Goal: Check status: Check status

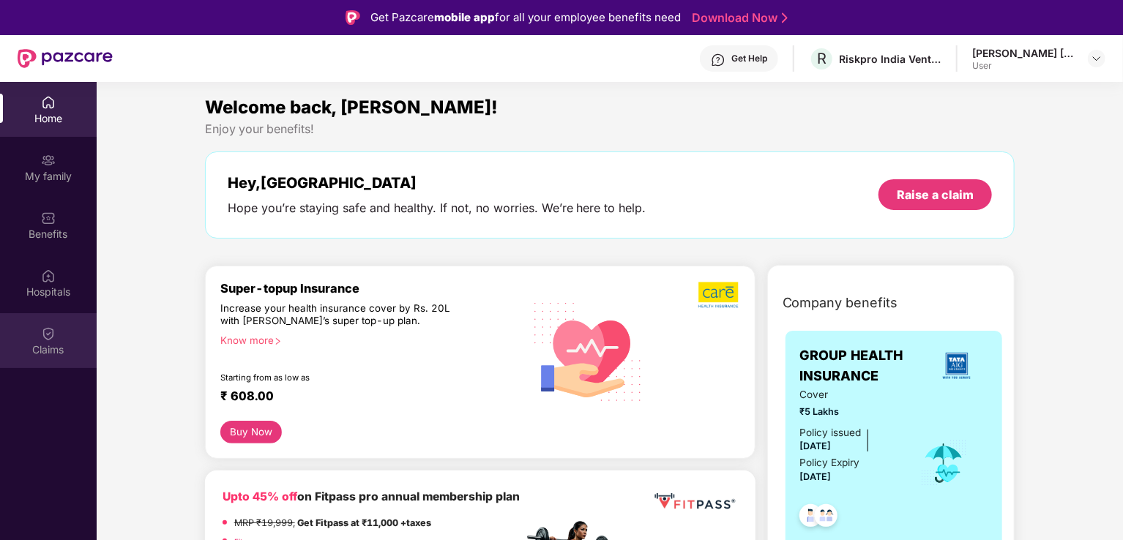
click at [52, 346] on div "Claims" at bounding box center [48, 350] width 97 height 15
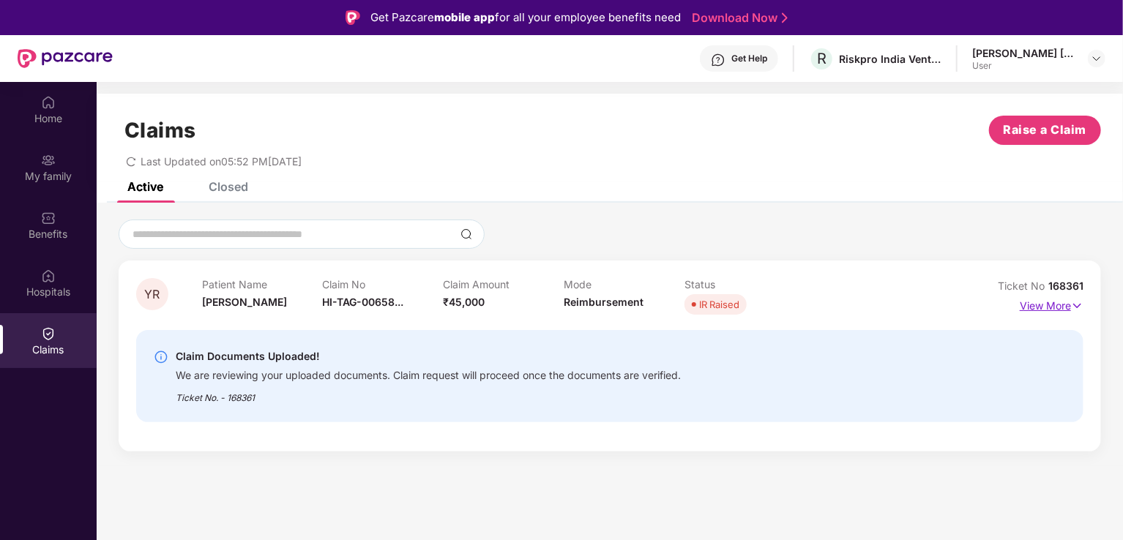
click at [1074, 308] on img at bounding box center [1077, 306] width 12 height 16
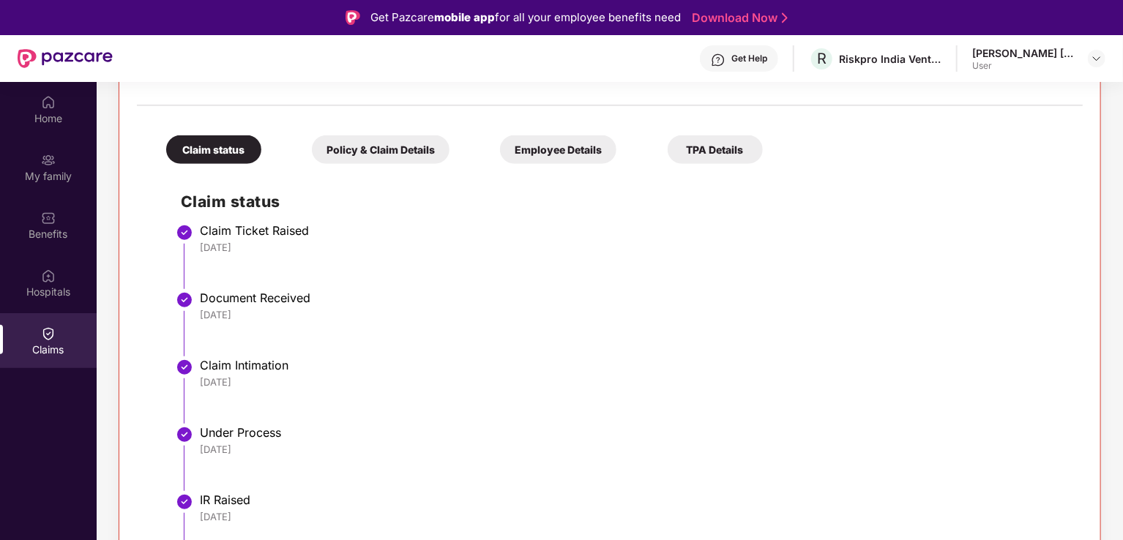
scroll to position [410, 0]
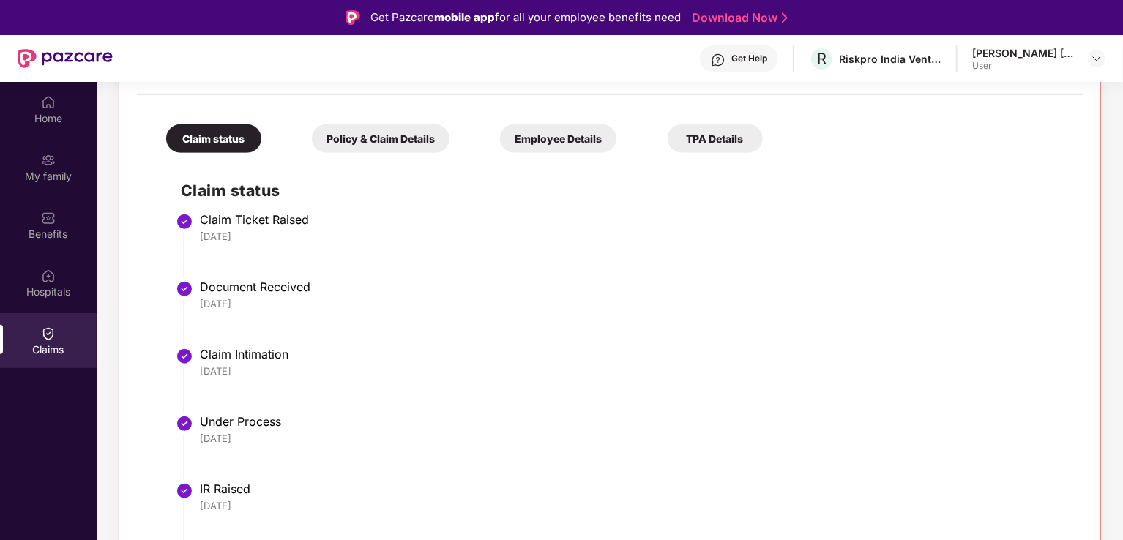
drag, startPoint x: 1121, startPoint y: 490, endPoint x: 1118, endPoint y: 526, distance: 36.7
click at [1118, 526] on div "YR Patient Name [PERSON_NAME] Claim No HI-TAG-00658... Claim Amount ₹45,000 Mod…" at bounding box center [610, 209] width 1026 height 798
